Goal: Find specific page/section: Find specific page/section

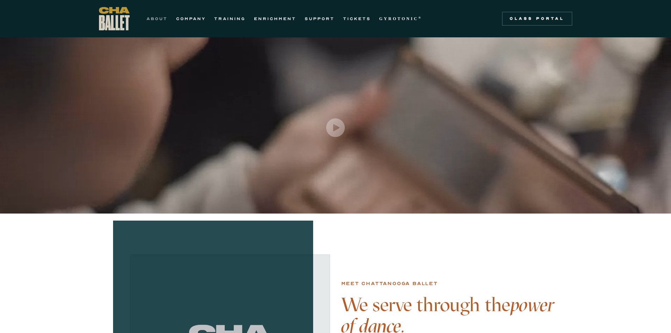
click at [153, 18] on link "ABOUT" at bounding box center [156, 18] width 21 height 8
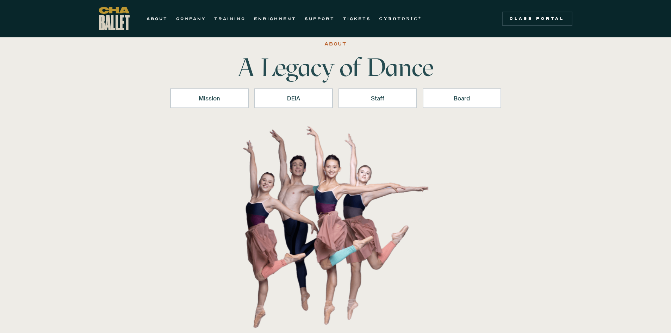
scroll to position [35, 0]
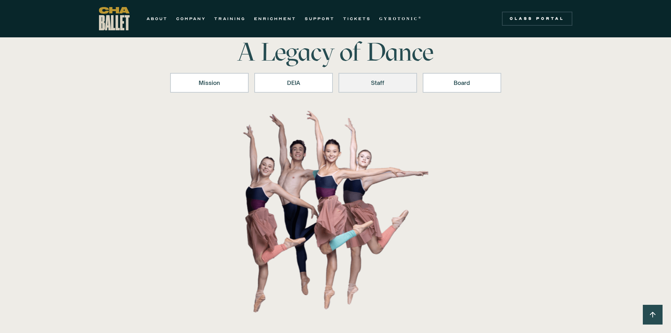
click at [377, 89] on link "Staff" at bounding box center [377, 83] width 79 height 20
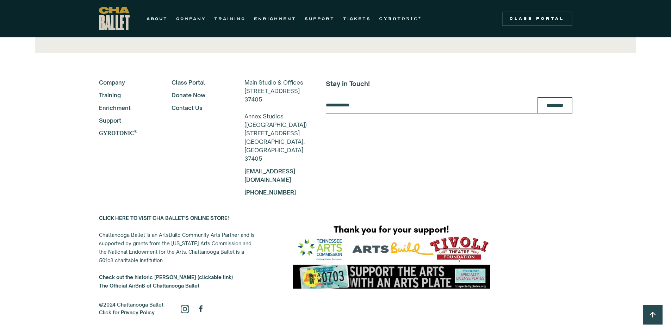
scroll to position [1631, 0]
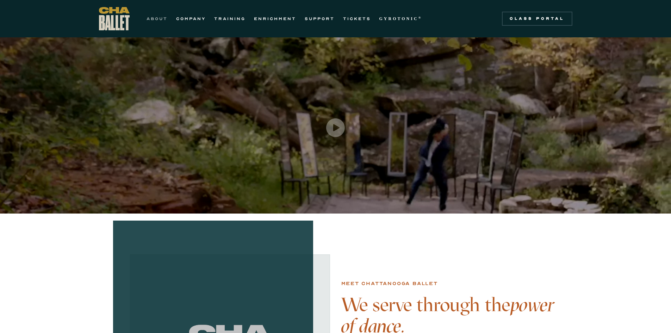
click at [164, 19] on link "ABOUT" at bounding box center [156, 18] width 21 height 8
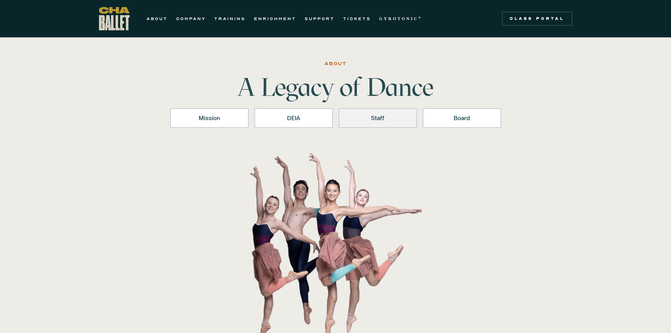
click at [403, 119] on div "Staff" at bounding box center [377, 118] width 60 height 8
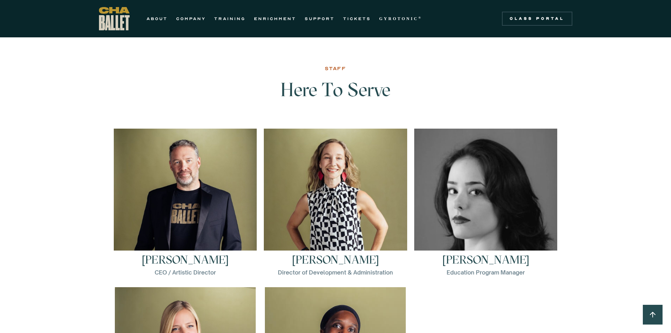
scroll to position [901, 0]
